Goal: Transaction & Acquisition: Purchase product/service

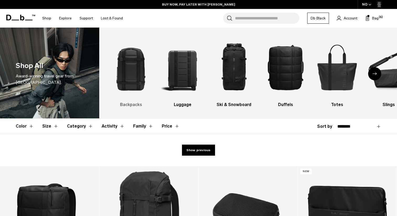
click at [144, 63] on img "1 / 10" at bounding box center [131, 67] width 42 height 64
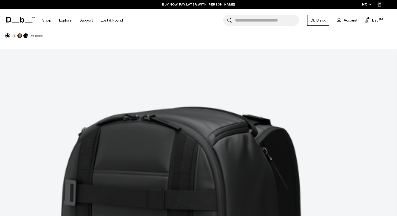
scroll to position [1535, 0]
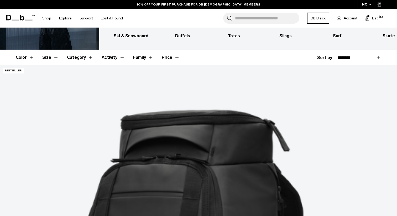
scroll to position [107, 0]
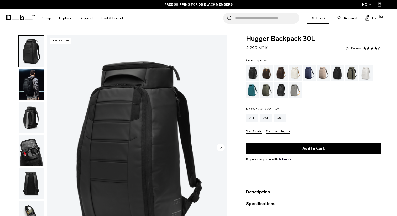
click at [277, 71] on div "Espresso" at bounding box center [280, 73] width 13 height 16
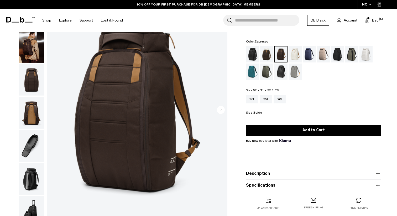
click at [220, 110] on icon "Next slide" at bounding box center [220, 110] width 1 height 2
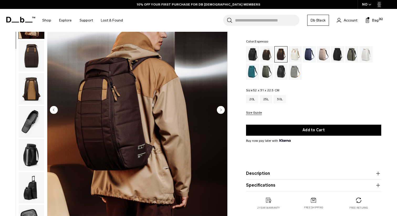
scroll to position [33, 0]
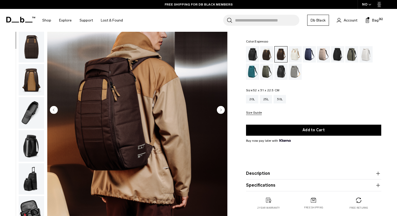
click at [220, 110] on icon "Next slide" at bounding box center [220, 110] width 1 height 2
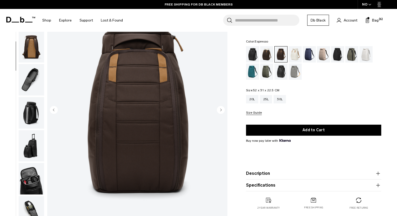
click at [220, 110] on icon "Next slide" at bounding box center [220, 110] width 1 height 2
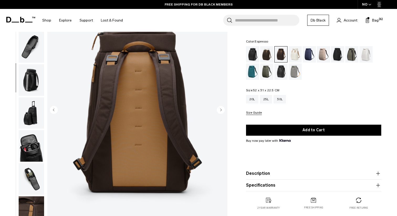
click at [220, 110] on icon "Next slide" at bounding box center [220, 110] width 1 height 2
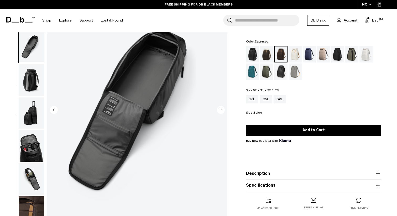
scroll to position [104, 0]
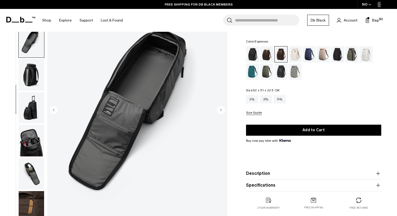
click at [220, 110] on icon "Next slide" at bounding box center [220, 110] width 1 height 2
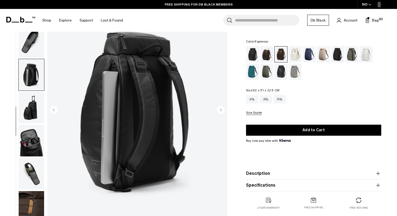
click at [220, 110] on icon "Next slide" at bounding box center [220, 110] width 1 height 2
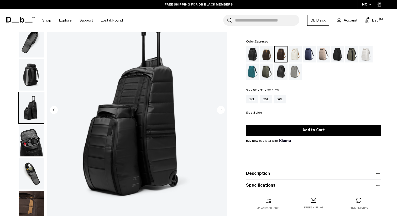
click at [220, 110] on icon "Next slide" at bounding box center [220, 110] width 1 height 2
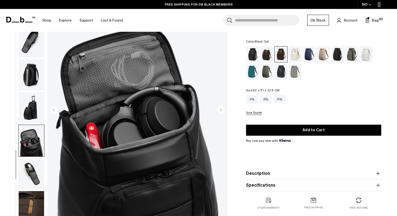
click at [251, 51] on div "Black Out" at bounding box center [252, 54] width 13 height 16
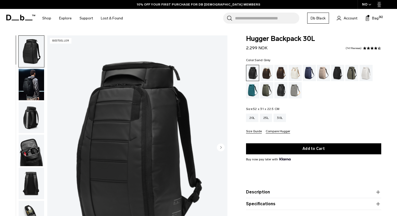
scroll to position [15, 0]
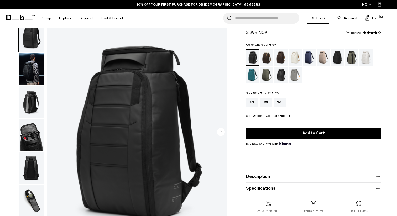
click at [338, 57] on div "Charcoal Grey" at bounding box center [337, 57] width 13 height 16
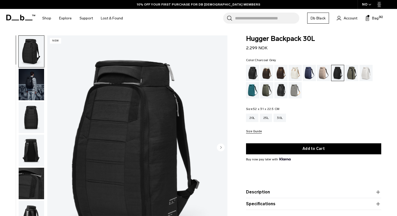
scroll to position [16, 0]
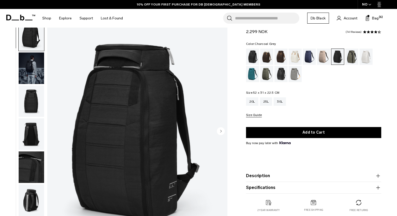
click at [222, 129] on circle "Next slide" at bounding box center [221, 131] width 8 height 8
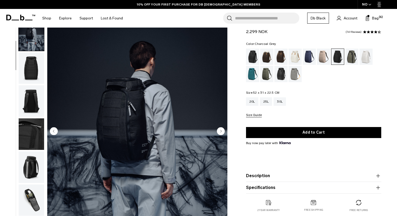
click at [222, 129] on circle "Next slide" at bounding box center [221, 131] width 8 height 8
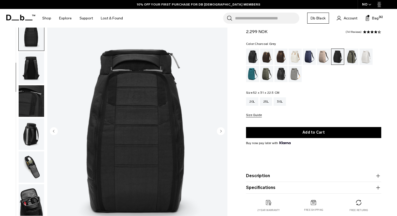
click at [222, 129] on circle "Next slide" at bounding box center [221, 131] width 8 height 8
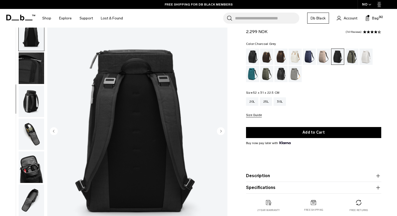
click at [222, 129] on circle "Next slide" at bounding box center [221, 131] width 8 height 8
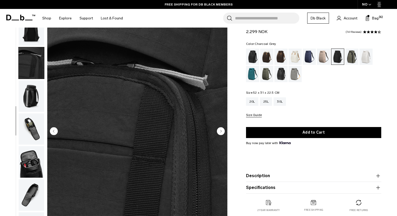
click at [222, 129] on circle "Next slide" at bounding box center [221, 131] width 8 height 8
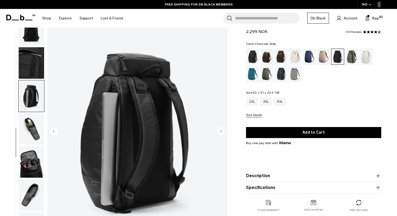
click at [222, 129] on circle "Next slide" at bounding box center [221, 131] width 8 height 8
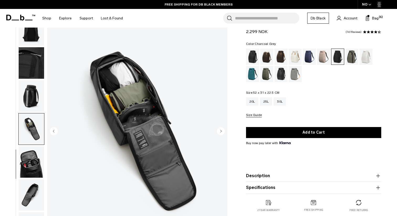
click at [222, 129] on circle "Next slide" at bounding box center [221, 131] width 8 height 8
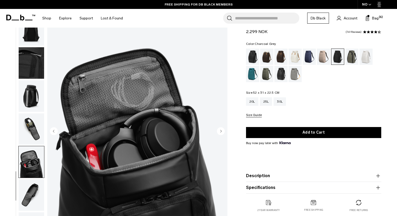
click at [222, 129] on circle "Next slide" at bounding box center [221, 131] width 8 height 8
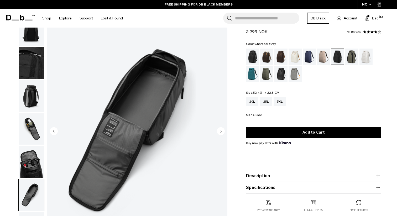
click at [222, 129] on circle "Next slide" at bounding box center [221, 131] width 8 height 8
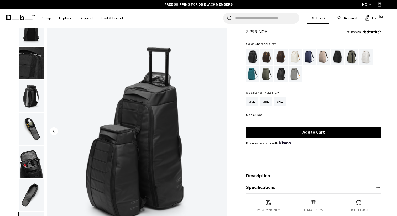
click at [222, 129] on img "10 / 10" at bounding box center [137, 131] width 180 height 225
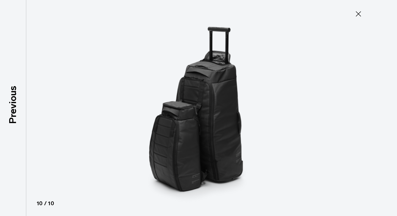
click at [357, 14] on icon at bounding box center [358, 14] width 8 height 8
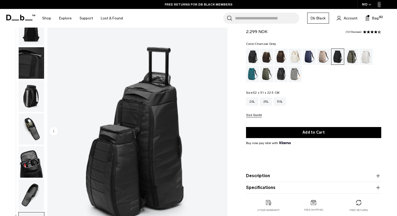
click at [31, 62] on img "button" at bounding box center [31, 62] width 25 height 31
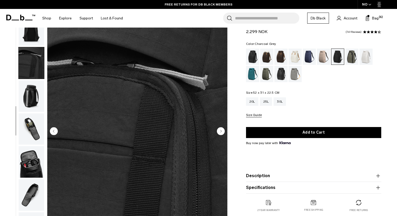
click at [34, 37] on img "button" at bounding box center [31, 29] width 25 height 31
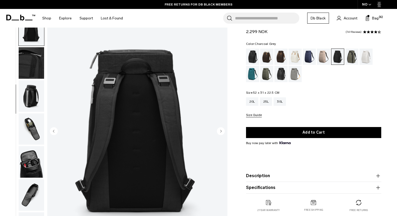
scroll to position [99, 0]
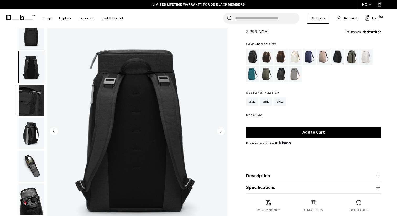
click at [33, 41] on img "button" at bounding box center [31, 34] width 25 height 31
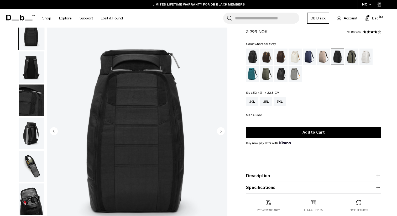
scroll to position [66, 0]
click at [356, 54] on div "Forest Green" at bounding box center [351, 57] width 13 height 16
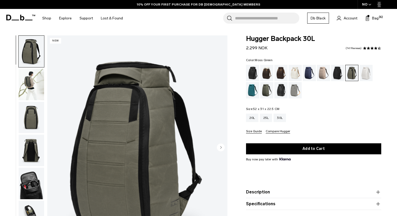
click at [267, 85] on div "Moss Green" at bounding box center [266, 90] width 13 height 16
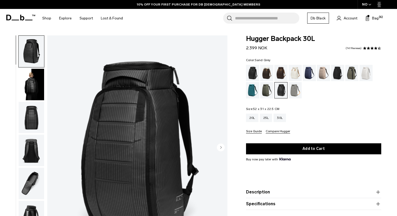
click at [293, 91] on div "Sand Grey" at bounding box center [294, 90] width 13 height 16
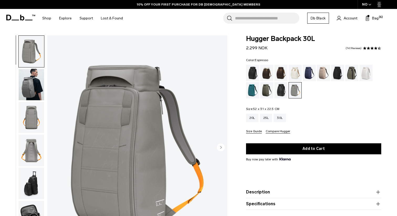
click at [281, 70] on div "Espresso" at bounding box center [280, 73] width 13 height 16
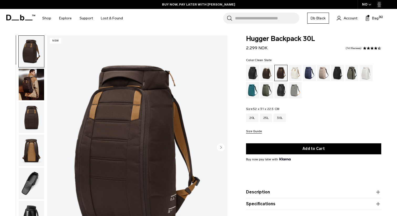
click at [365, 71] on div "Clean Slate" at bounding box center [365, 73] width 13 height 16
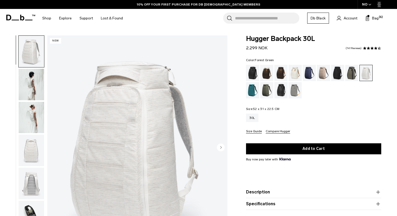
click at [350, 77] on div "Forest Green" at bounding box center [351, 73] width 13 height 16
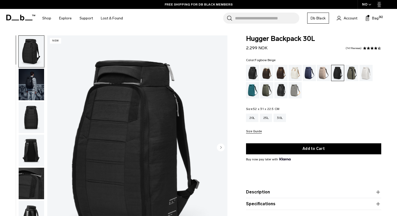
click at [323, 70] on div "Fogbow Beige" at bounding box center [323, 73] width 13 height 16
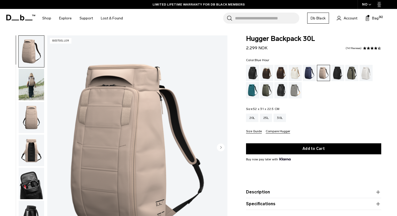
click at [305, 69] on div "Blue Hour" at bounding box center [309, 73] width 13 height 16
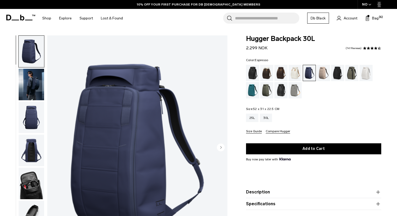
click at [280, 70] on div "Espresso" at bounding box center [280, 73] width 13 height 16
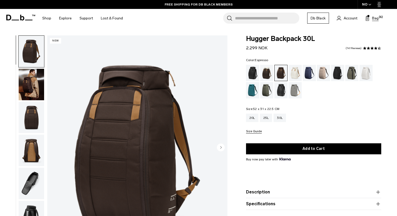
click at [368, 20] on icon at bounding box center [367, 18] width 4 height 5
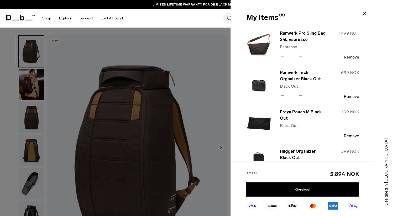
click at [284, 96] on icon at bounding box center [282, 96] width 5 height 8
click at [282, 95] on icon at bounding box center [282, 96] width 5 height 8
click at [350, 97] on button "Remove" at bounding box center [351, 96] width 15 height 5
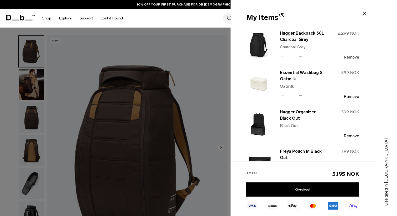
click at [181, 39] on div at bounding box center [198, 108] width 397 height 216
